Goal: Task Accomplishment & Management: Manage account settings

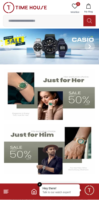
click at [63, 194] on p "Talk to our watch expert!" at bounding box center [60, 193] width 34 height 4
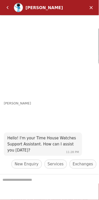
click at [7, 6] on em "Back" at bounding box center [8, 8] width 10 height 10
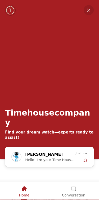
click at [89, 9] on em "Minimize" at bounding box center [89, 10] width 10 height 10
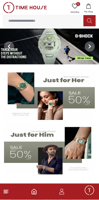
click at [90, 193] on span "Minimize live chat window" at bounding box center [89, 190] width 15 height 15
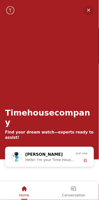
click at [89, 9] on em "Minimize" at bounding box center [89, 10] width 10 height 10
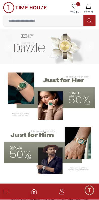
click at [34, 192] on icon "Home" at bounding box center [34, 192] width 6 height 6
click at [61, 194] on icon "button" at bounding box center [62, 192] width 6 height 6
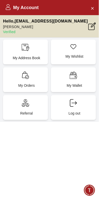
click at [24, 52] on div "My Address Book" at bounding box center [25, 52] width 45 height 25
